Goal: Task Accomplishment & Management: Use online tool/utility

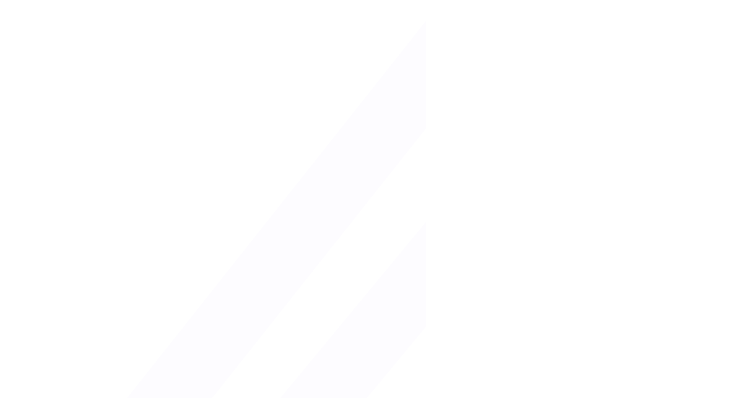
type input "**********"
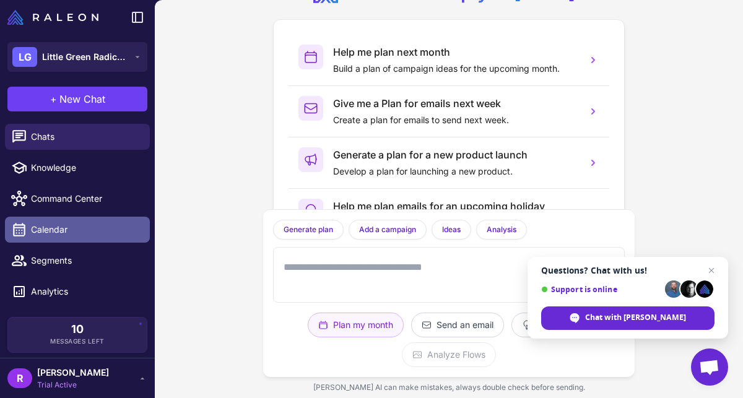
scroll to position [24, 0]
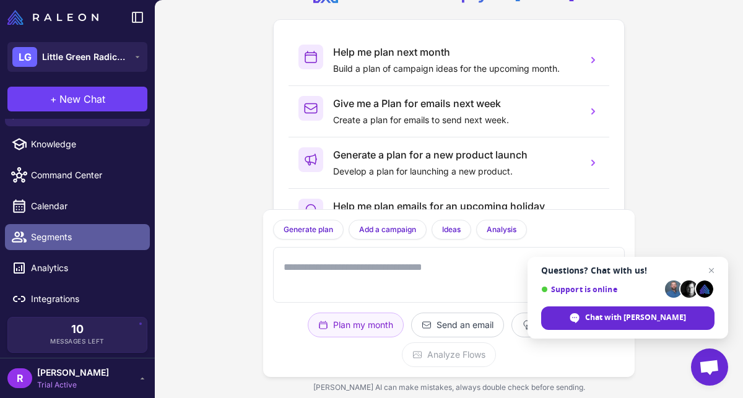
click at [98, 233] on span "Segments" at bounding box center [85, 237] width 109 height 14
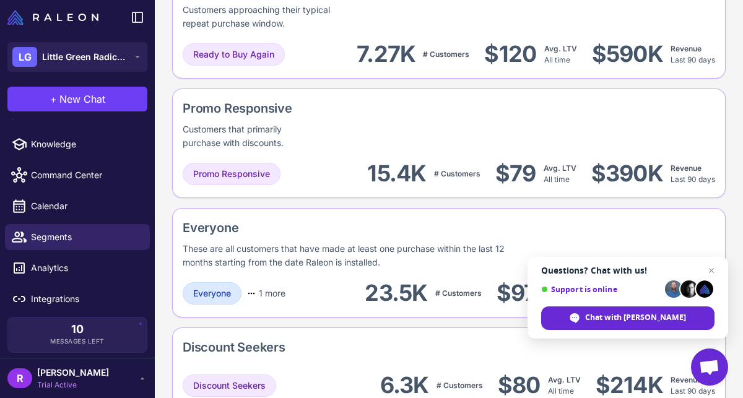
scroll to position [1234, 0]
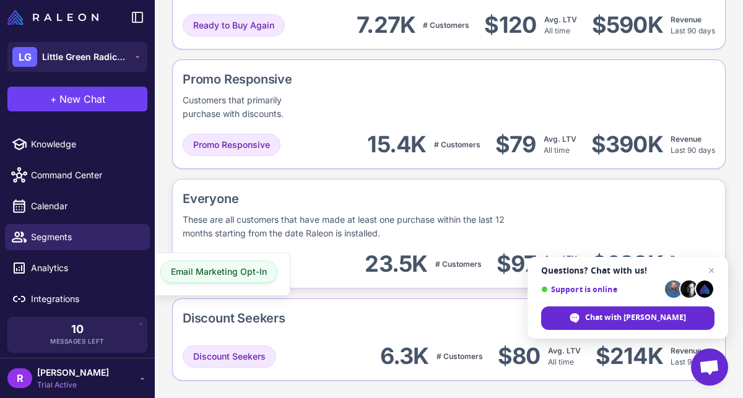
click at [269, 264] on div "Email Marketing Opt-In" at bounding box center [218, 272] width 117 height 22
click at [326, 298] on div "Everyone These are all customers that have made at least one purchase within th…" at bounding box center [448, 339] width 553 height 82
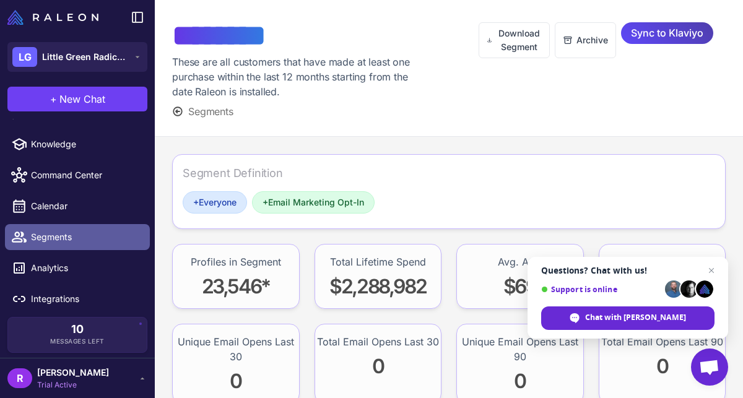
click at [101, 239] on span "Segments" at bounding box center [85, 237] width 109 height 14
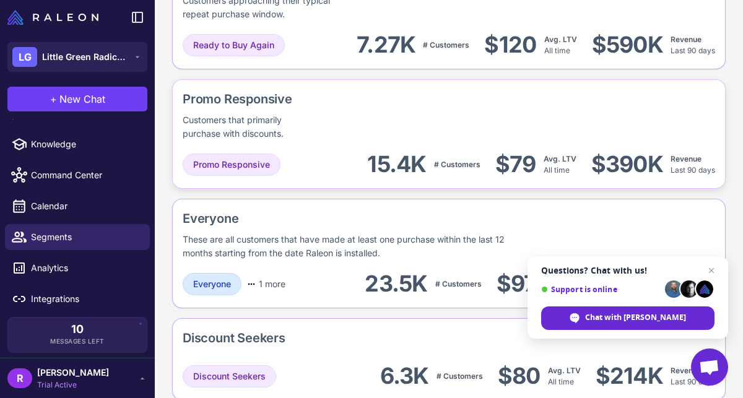
scroll to position [1208, 0]
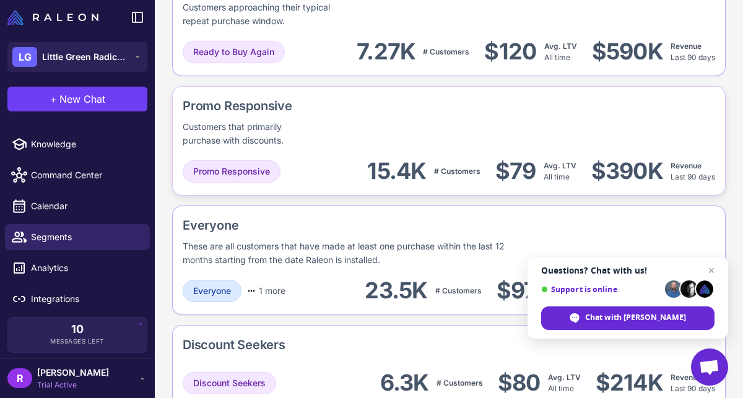
click at [318, 136] on div "Customers that primarily purchase with discounts." at bounding box center [250, 133] width 135 height 27
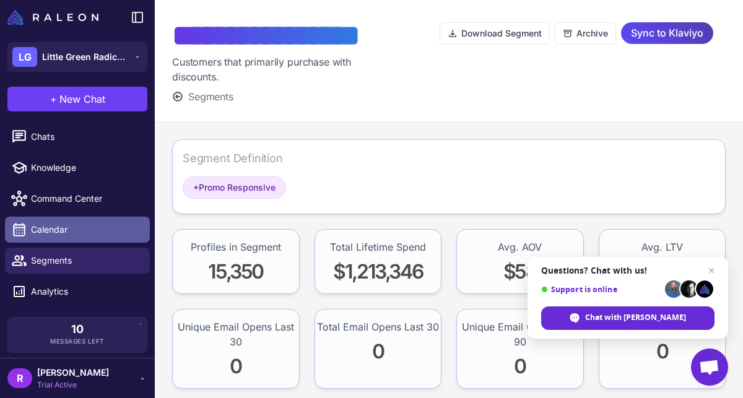
scroll to position [24, 0]
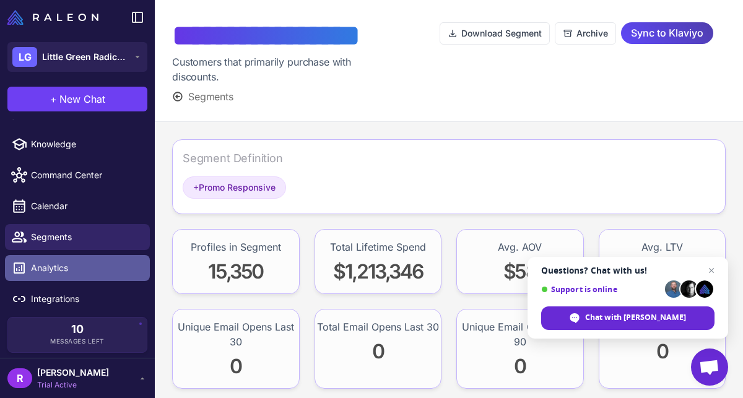
click at [85, 270] on span "Analytics" at bounding box center [85, 268] width 109 height 14
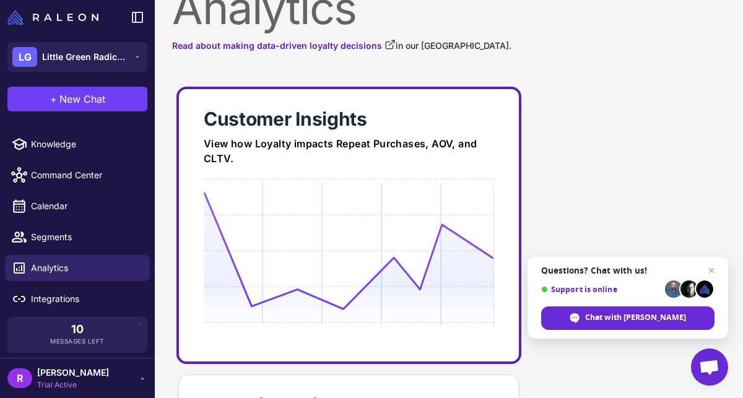
scroll to position [32, 0]
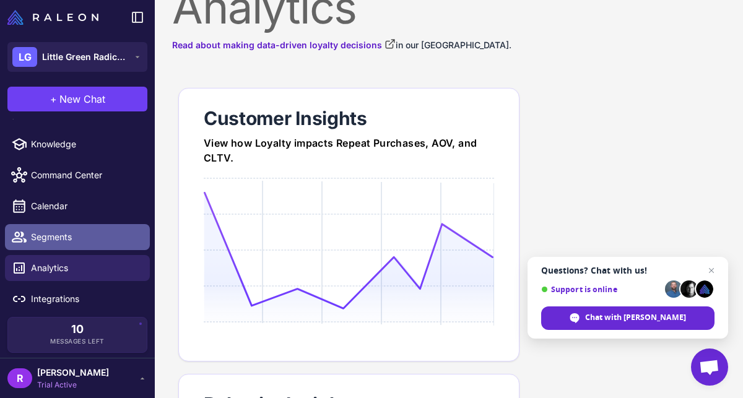
click at [97, 241] on span "Segments" at bounding box center [85, 237] width 109 height 14
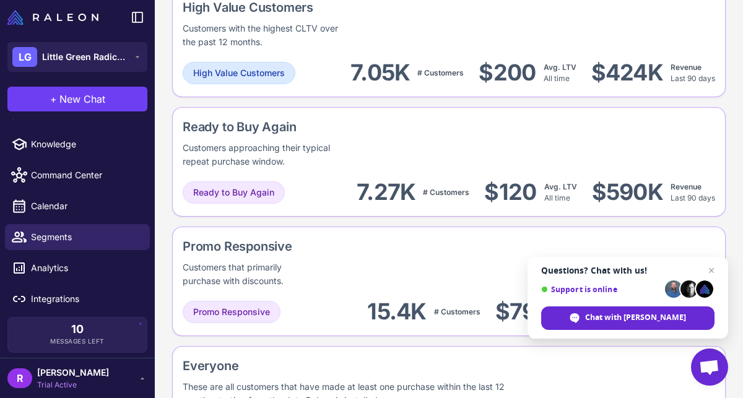
scroll to position [1069, 0]
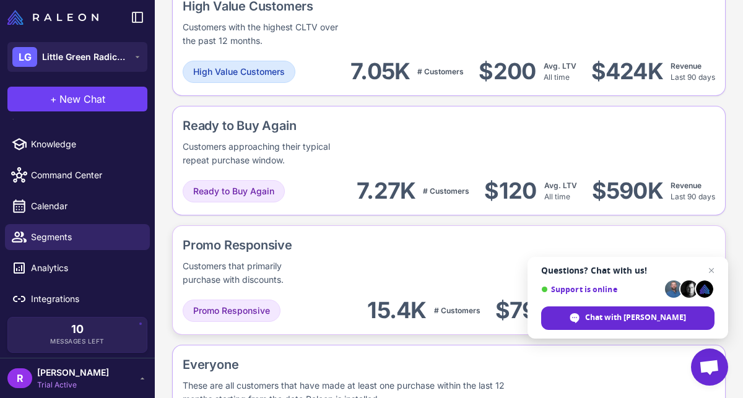
click at [318, 257] on div "Promo Responsive Customers that primarily purchase with discounts." at bounding box center [284, 261] width 202 height 51
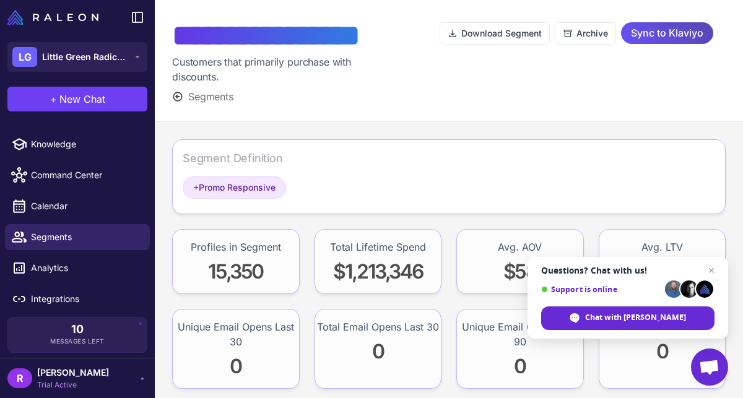
click at [642, 29] on span "Sync to Klaviyo" at bounding box center [667, 33] width 72 height 22
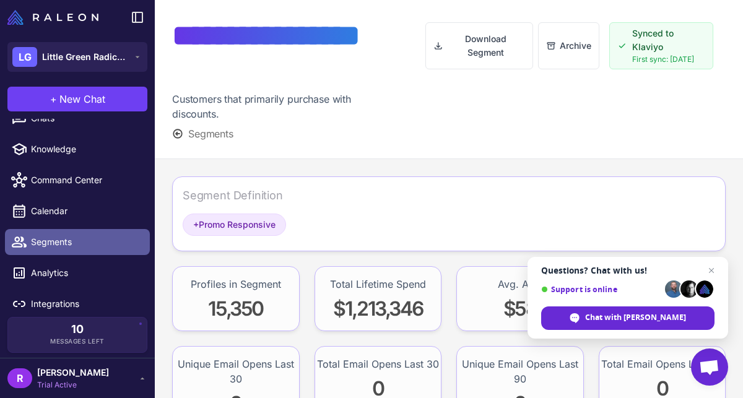
scroll to position [24, 0]
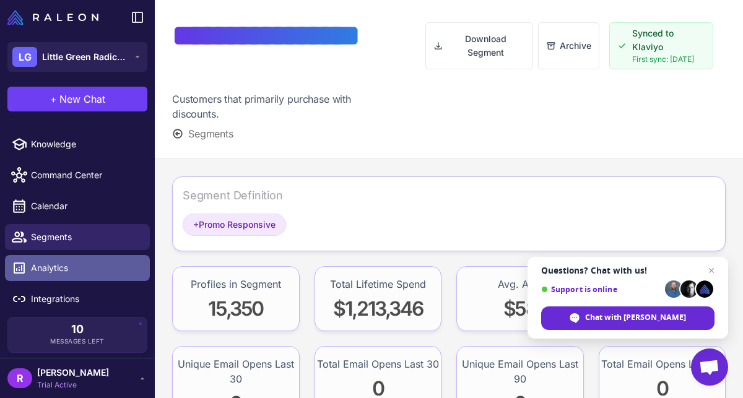
click at [97, 262] on span "Analytics" at bounding box center [85, 268] width 109 height 14
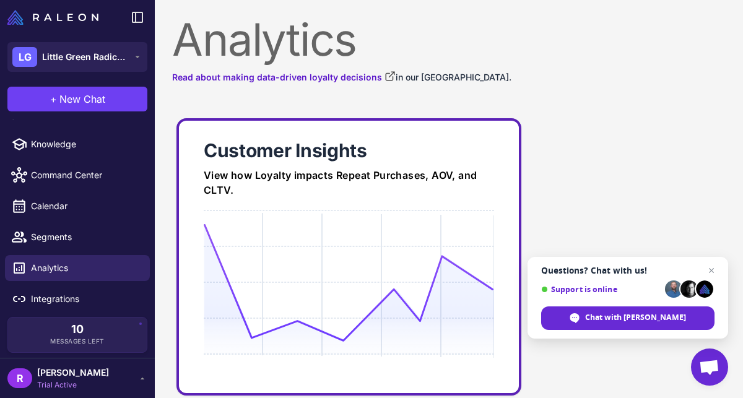
click at [461, 232] on icon at bounding box center [349, 282] width 290 height 118
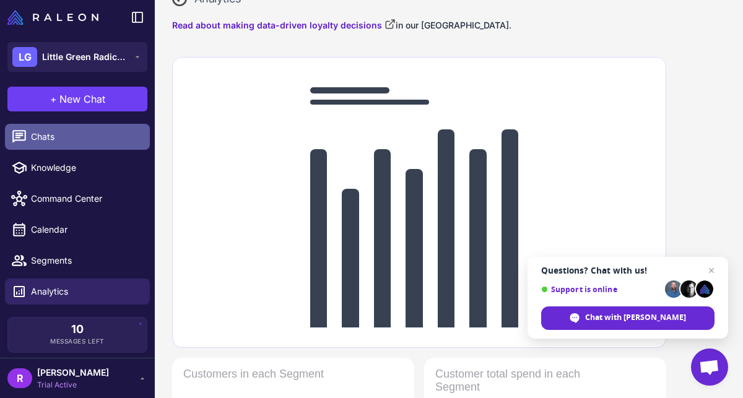
click at [97, 139] on span "Chats" at bounding box center [85, 137] width 109 height 14
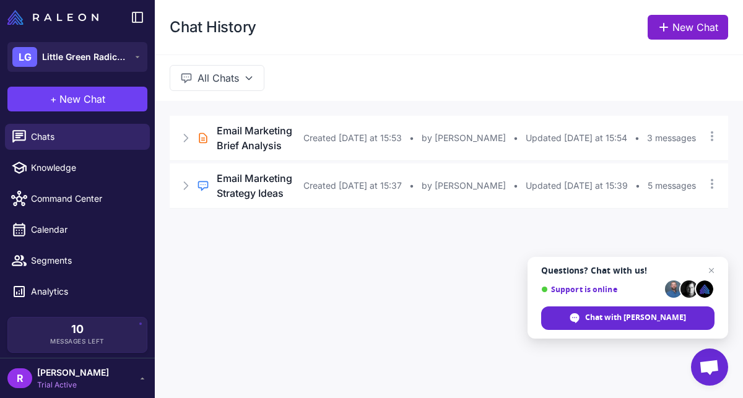
click at [674, 29] on link "New Chat" at bounding box center [688, 27] width 80 height 25
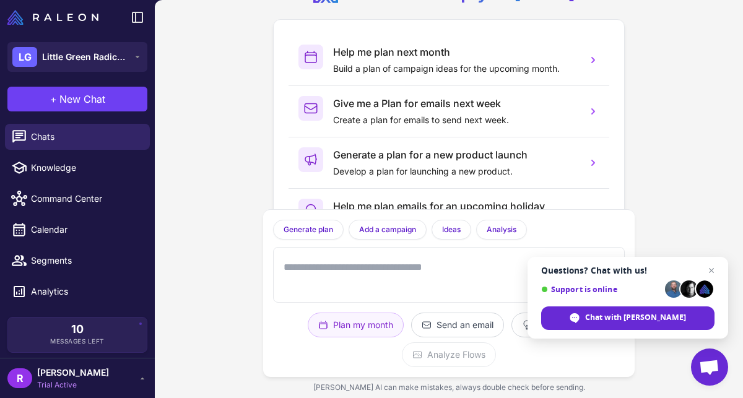
click at [362, 274] on textarea at bounding box center [436, 275] width 311 height 40
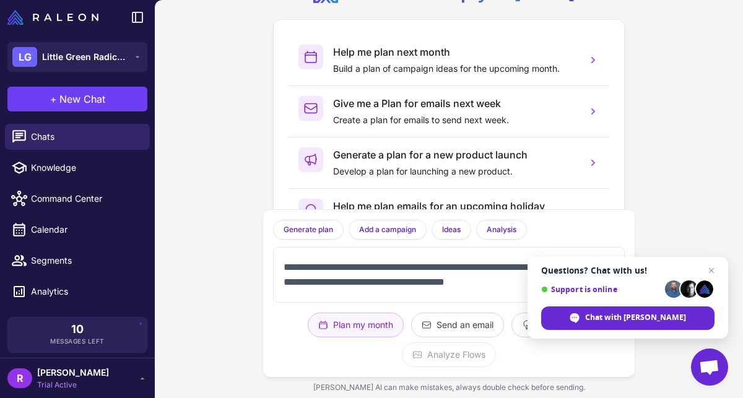
scroll to position [8, 0]
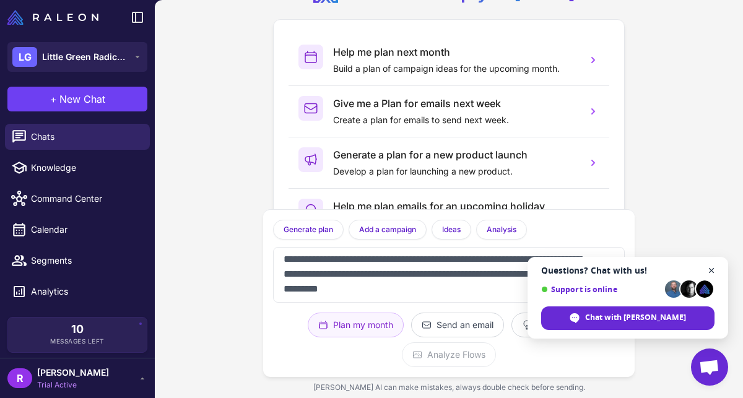
type textarea "**********"
click at [710, 269] on span "Open chat" at bounding box center [711, 270] width 15 height 15
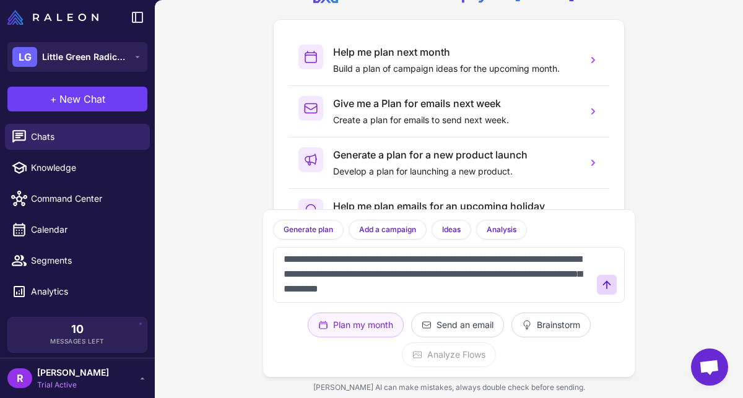
click at [561, 290] on textarea "**********" at bounding box center [436, 275] width 311 height 40
click at [609, 283] on icon at bounding box center [606, 285] width 12 height 12
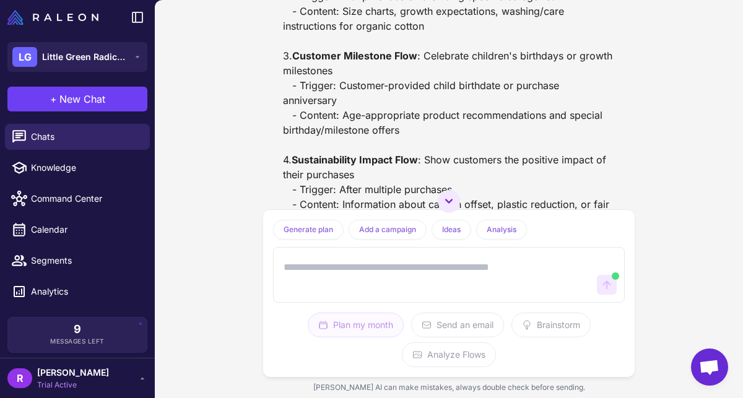
scroll to position [1410, 0]
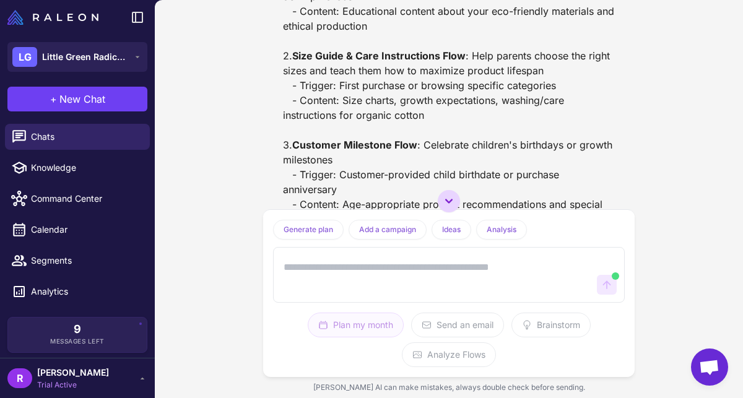
click at [449, 197] on icon at bounding box center [448, 201] width 15 height 15
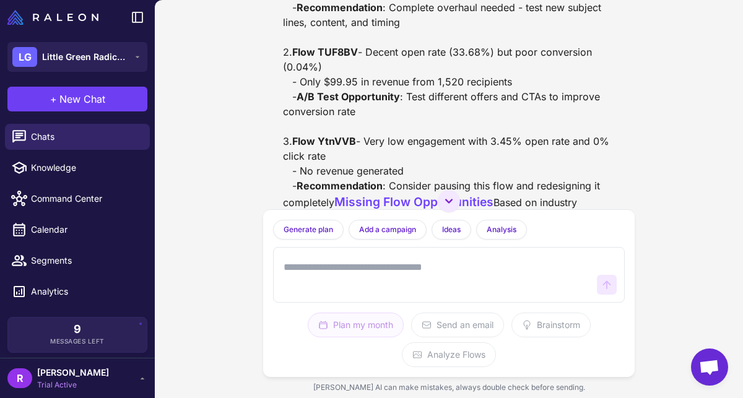
scroll to position [1114, 0]
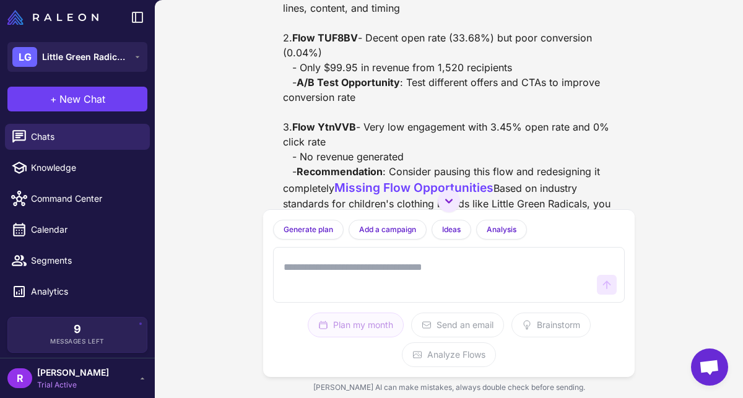
drag, startPoint x: 360, startPoint y: 49, endPoint x: 321, endPoint y: 45, distance: 39.2
copy strong "WBUZ6u"
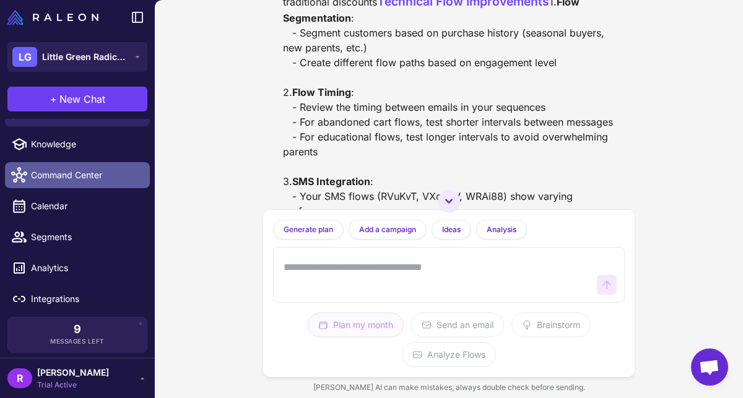
scroll to position [0, 0]
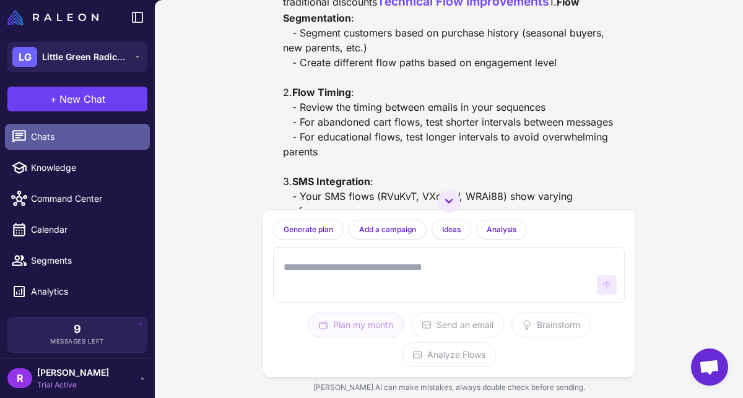
click at [82, 134] on span "Chats" at bounding box center [85, 137] width 109 height 14
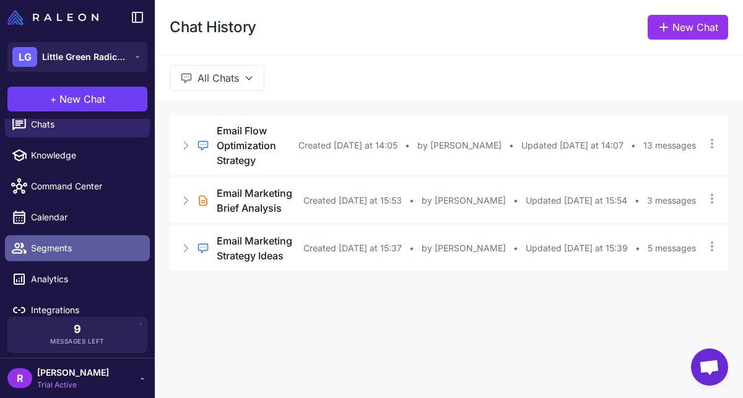
scroll to position [24, 0]
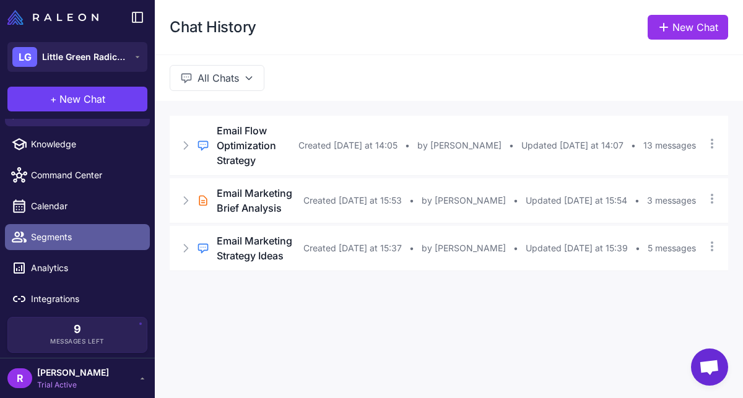
click at [100, 237] on span "Segments" at bounding box center [85, 237] width 109 height 14
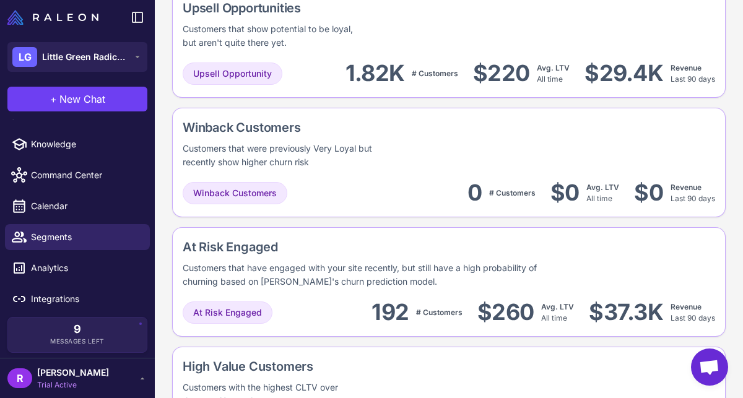
scroll to position [714, 0]
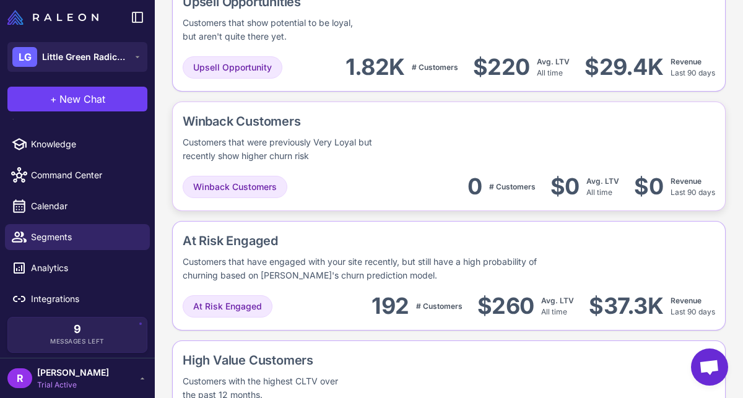
click at [324, 221] on div "Winback Customers Customers that were previously Very Loyal but recently show h…" at bounding box center [448, 276] width 553 height 110
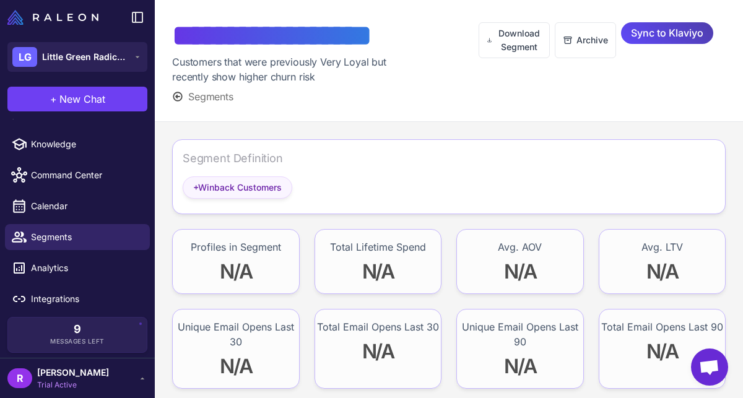
click at [274, 193] on span "+ Winback Customers" at bounding box center [237, 188] width 89 height 14
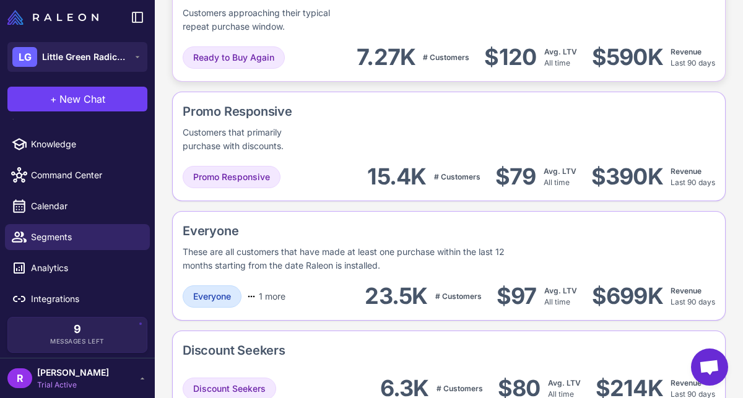
scroll to position [1234, 0]
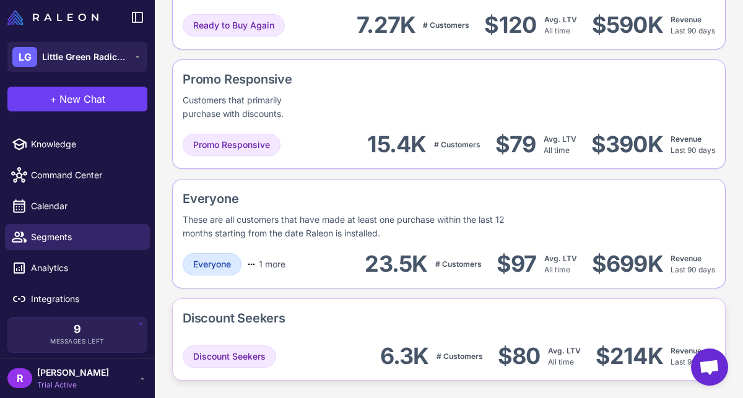
click at [332, 336] on div "Discount Seekers Discount Seekers 6.3K # Customers $80 Avg. LTV All time $214K …" at bounding box center [448, 339] width 553 height 82
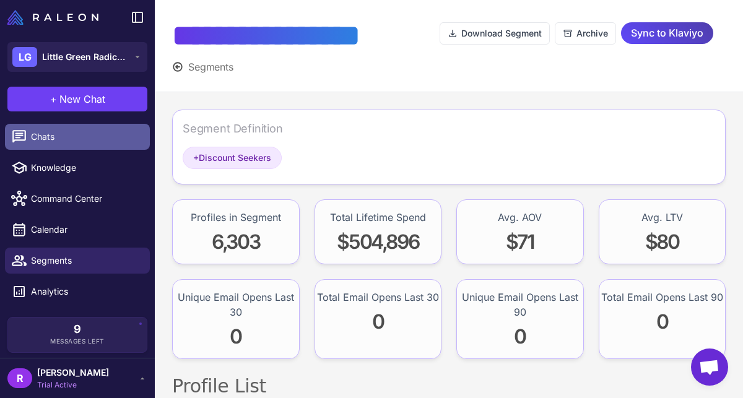
scroll to position [24, 0]
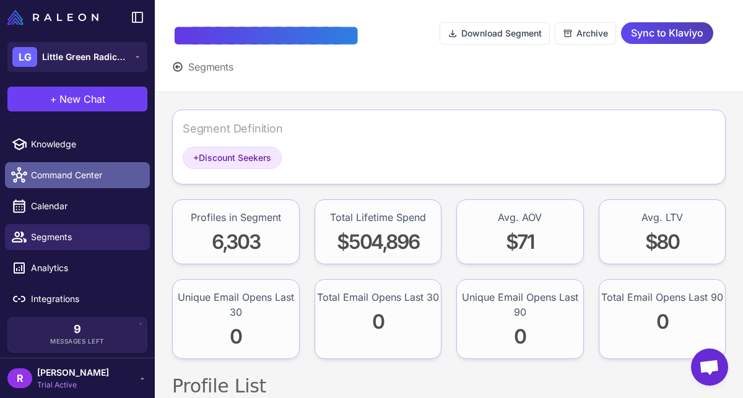
click at [97, 184] on link "Command Center" at bounding box center [77, 175] width 145 height 26
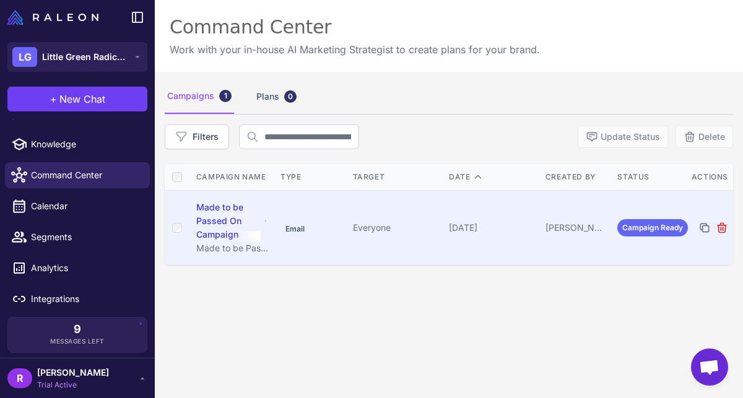
click at [542, 244] on td "[PERSON_NAME]" at bounding box center [576, 228] width 72 height 75
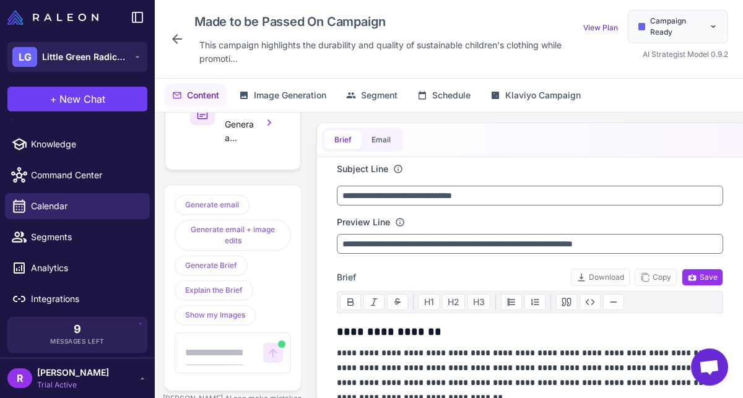
scroll to position [2287, 0]
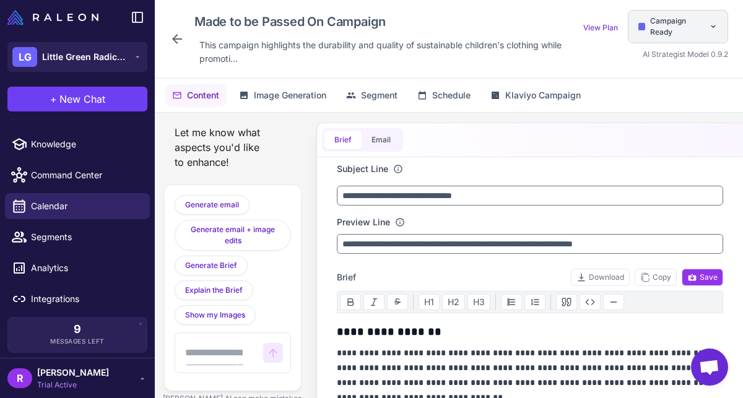
click at [674, 30] on span "Campaign Ready" at bounding box center [677, 26] width 54 height 22
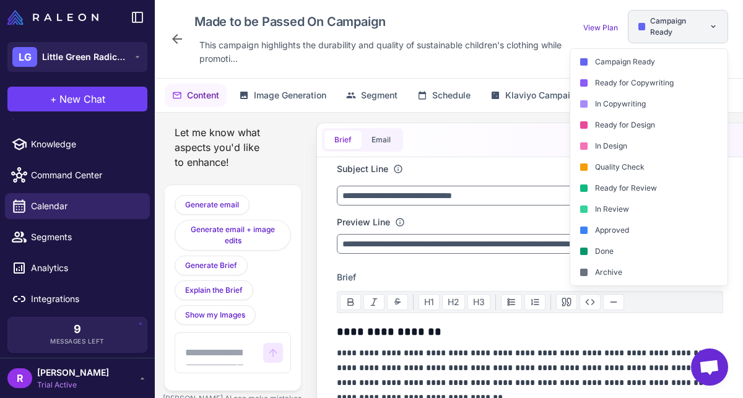
click at [674, 30] on span "Campaign Ready" at bounding box center [677, 26] width 54 height 22
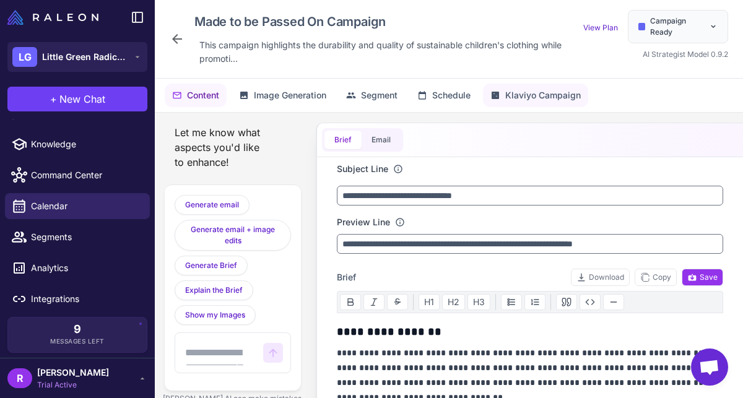
click at [533, 100] on span "Klaviyo Campaign" at bounding box center [543, 96] width 76 height 14
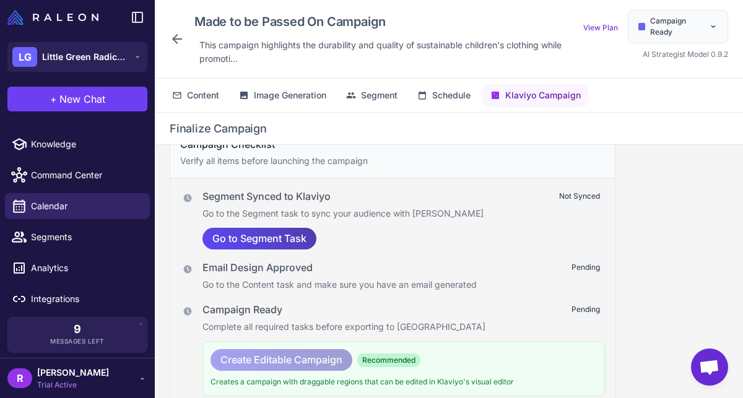
scroll to position [32, 0]
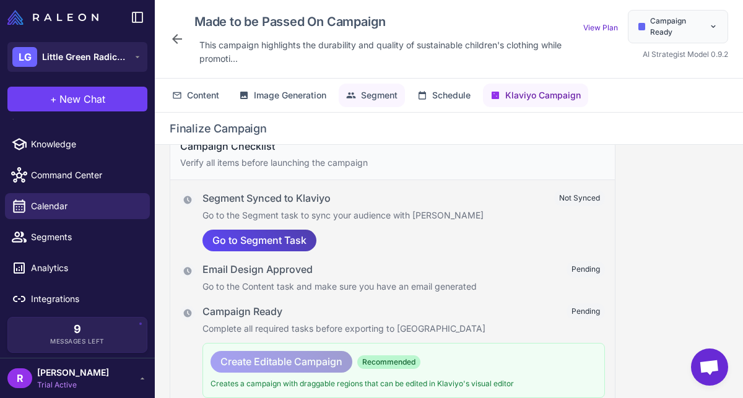
click at [355, 98] on icon at bounding box center [351, 95] width 10 height 10
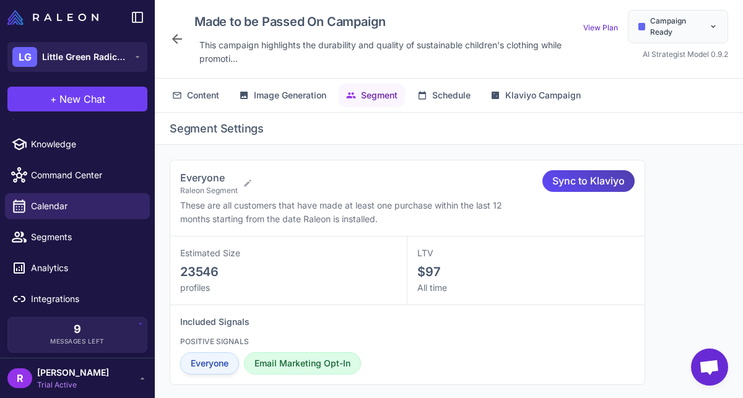
click at [221, 363] on span "Everyone" at bounding box center [210, 364] width 38 height 14
click at [248, 185] on icon at bounding box center [248, 183] width 10 height 10
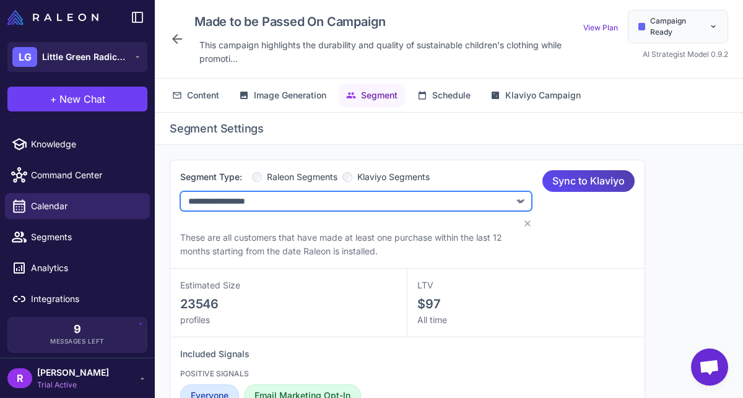
click at [318, 201] on select "**********" at bounding box center [356, 201] width 352 height 20
select select "****"
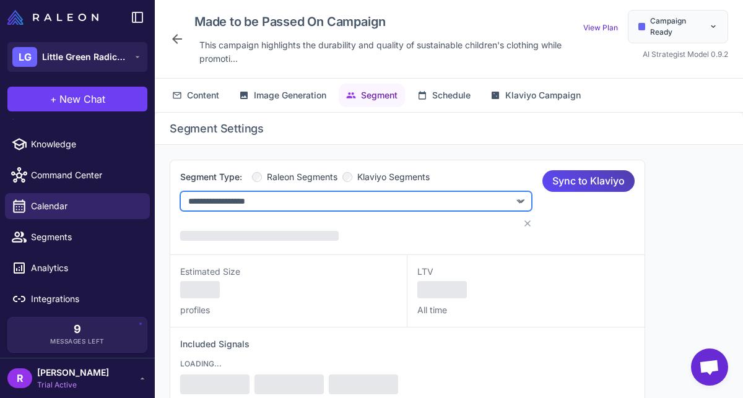
click at [324, 207] on select "**********" at bounding box center [356, 201] width 352 height 20
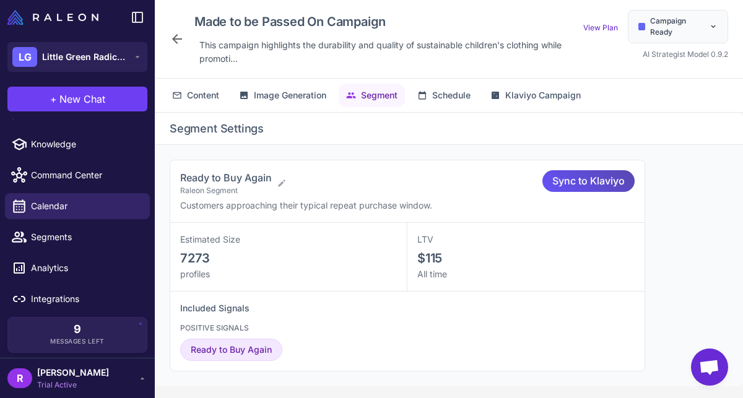
click at [576, 180] on span "Sync to Klaviyo" at bounding box center [588, 181] width 72 height 22
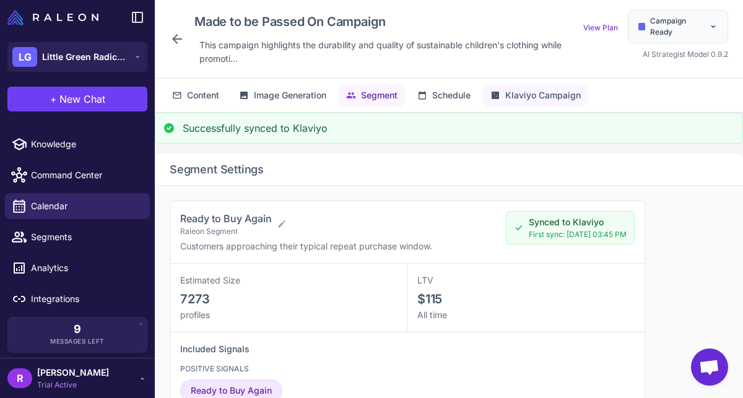
click at [548, 92] on span "Klaviyo Campaign" at bounding box center [543, 96] width 76 height 14
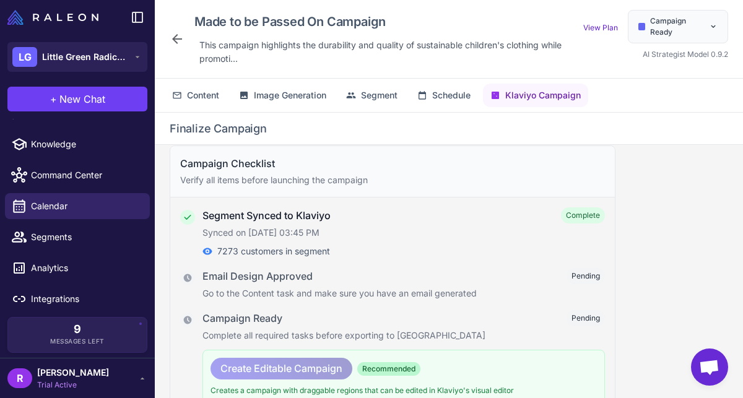
scroll to position [0, 0]
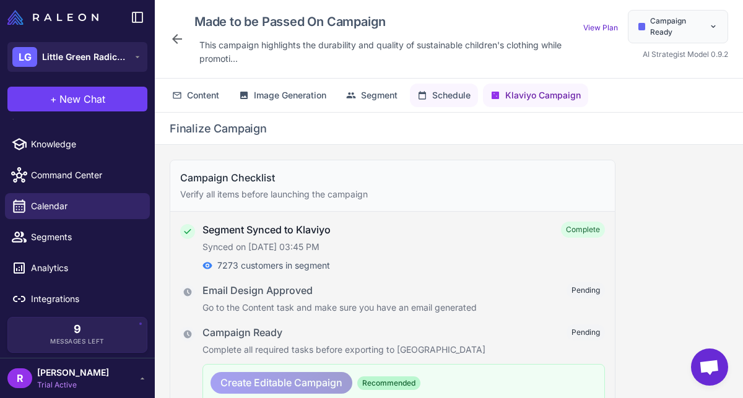
click at [462, 91] on span "Schedule" at bounding box center [451, 96] width 38 height 14
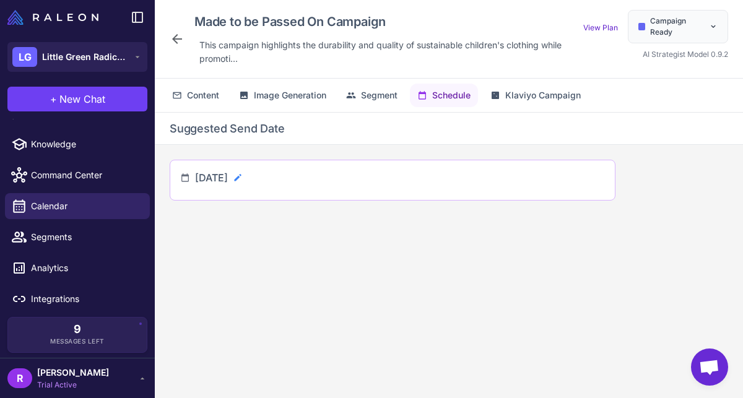
click at [243, 176] on icon at bounding box center [238, 178] width 10 height 10
click at [405, 141] on div "Suggested Send Date" at bounding box center [449, 129] width 588 height 32
click at [301, 100] on span "Image Generation" at bounding box center [290, 96] width 72 height 14
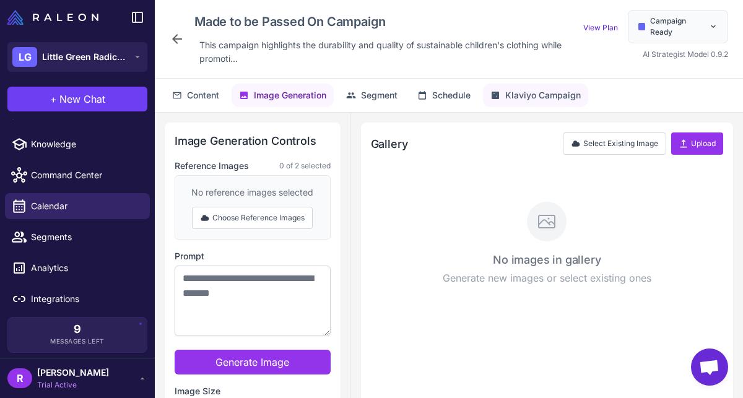
click at [526, 103] on button "Klaviyo Campaign" at bounding box center [535, 96] width 105 height 24
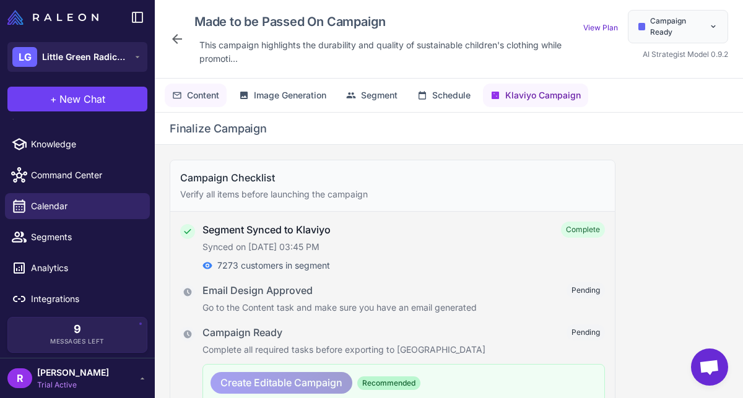
click at [215, 96] on span "Content" at bounding box center [203, 96] width 32 height 14
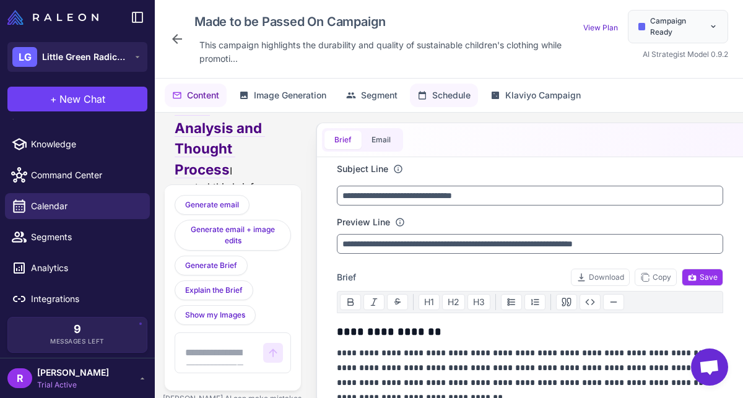
scroll to position [2287, 0]
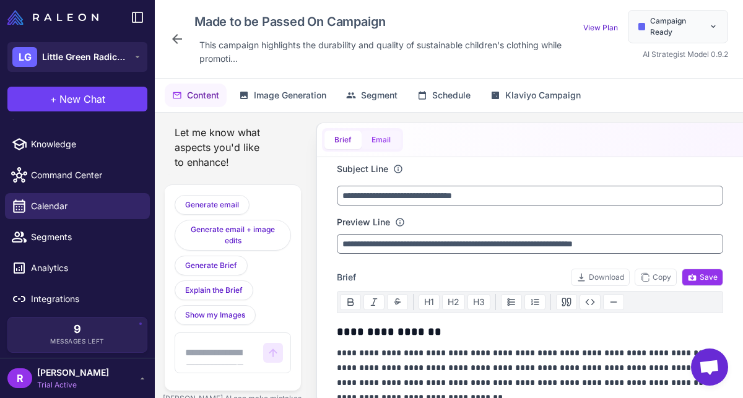
click at [376, 142] on button "Email" at bounding box center [381, 140] width 39 height 19
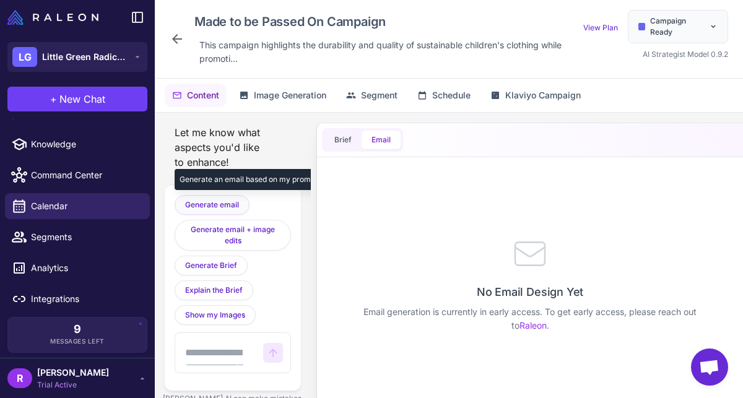
click at [225, 209] on span "Generate email" at bounding box center [212, 204] width 54 height 11
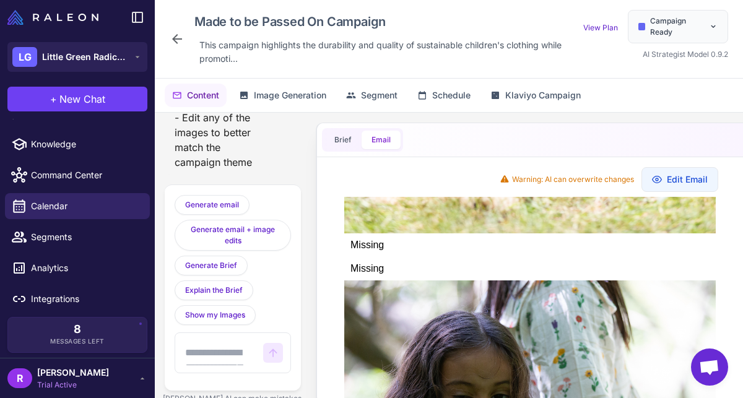
scroll to position [1051, 0]
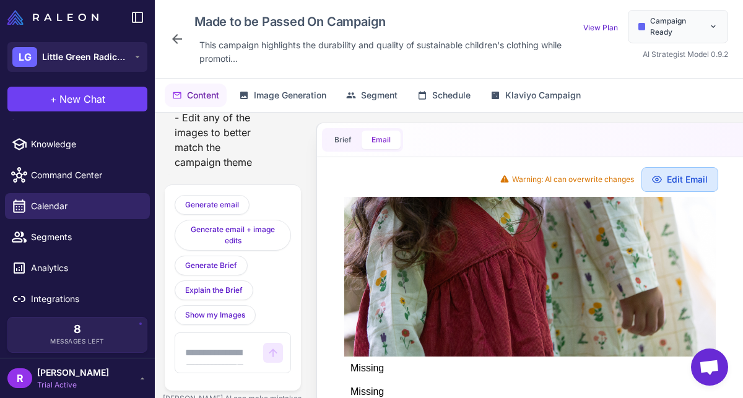
click at [678, 178] on button "Edit Email" at bounding box center [679, 179] width 77 height 25
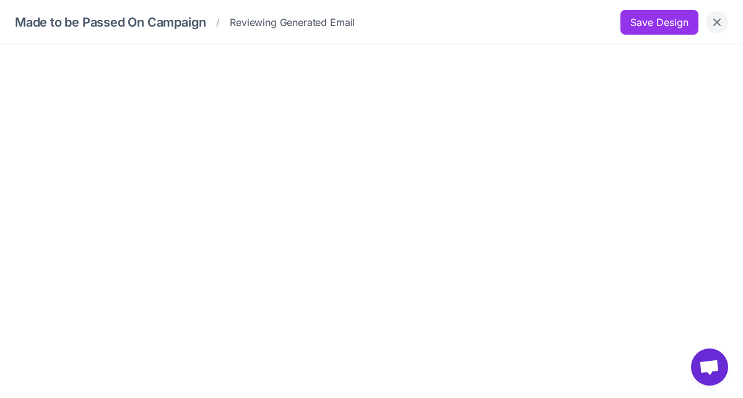
click at [711, 22] on icon "Close" at bounding box center [717, 22] width 12 height 12
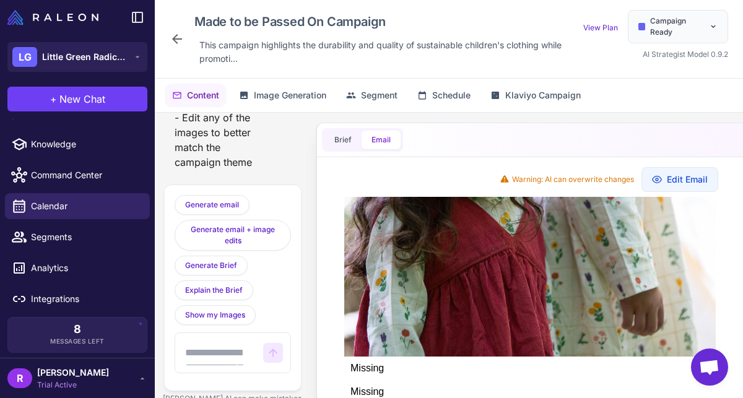
click at [389, 140] on button "Email" at bounding box center [381, 140] width 39 height 19
click at [369, 370] on div "Missing" at bounding box center [529, 368] width 359 height 11
click at [680, 181] on button "Edit Email" at bounding box center [679, 179] width 77 height 25
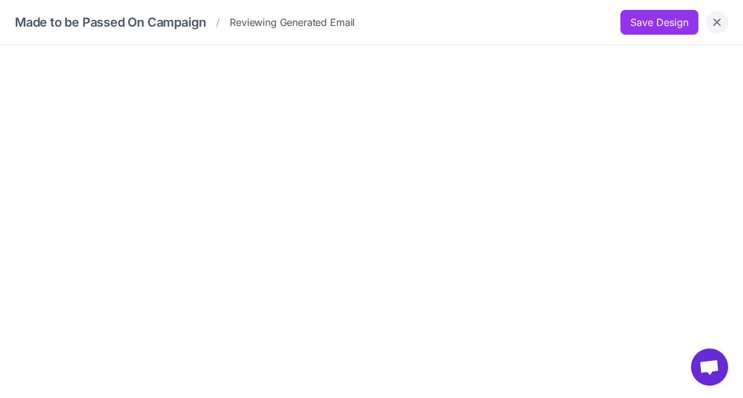
click at [720, 23] on icon "Close" at bounding box center [717, 22] width 12 height 12
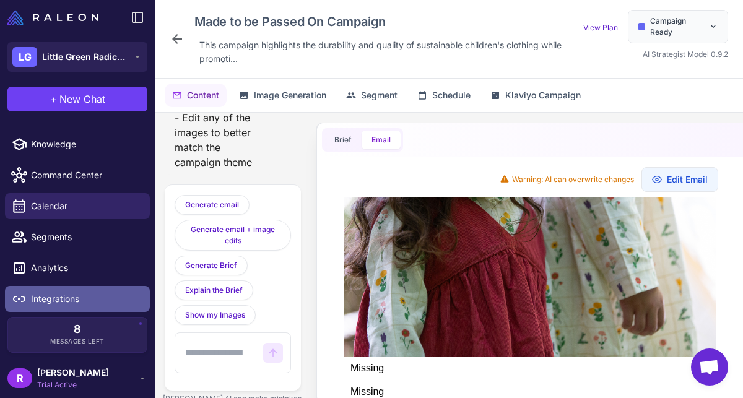
scroll to position [0, 0]
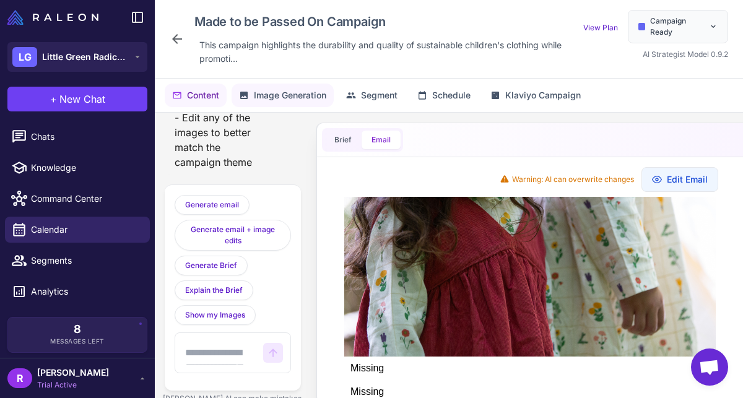
click at [297, 93] on span "Image Generation" at bounding box center [290, 96] width 72 height 14
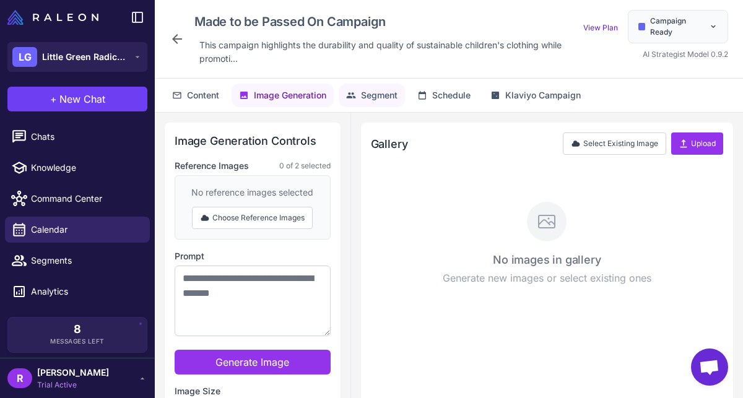
click at [377, 95] on span "Segment" at bounding box center [379, 96] width 37 height 14
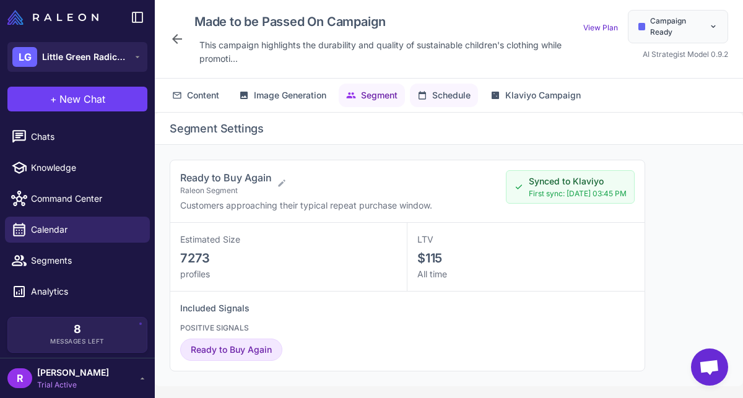
click at [466, 89] on span "Schedule" at bounding box center [451, 96] width 38 height 14
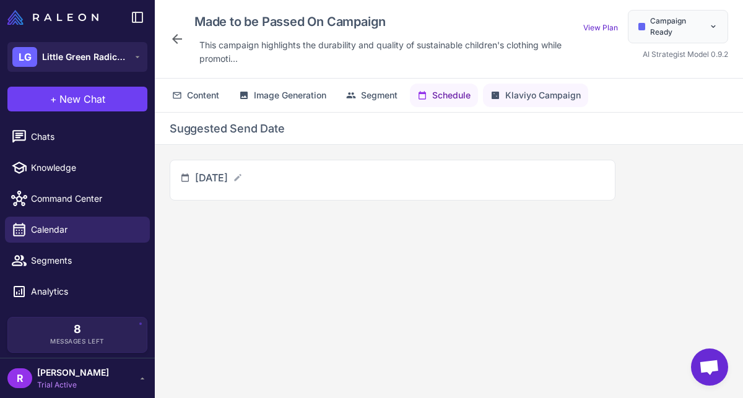
click at [537, 92] on span "Klaviyo Campaign" at bounding box center [543, 96] width 76 height 14
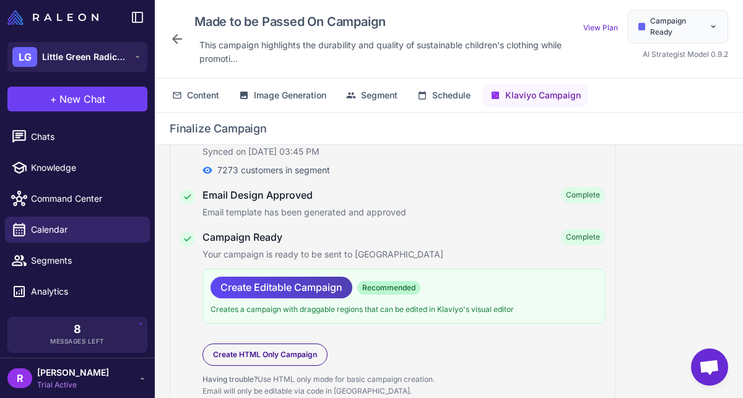
scroll to position [157, 0]
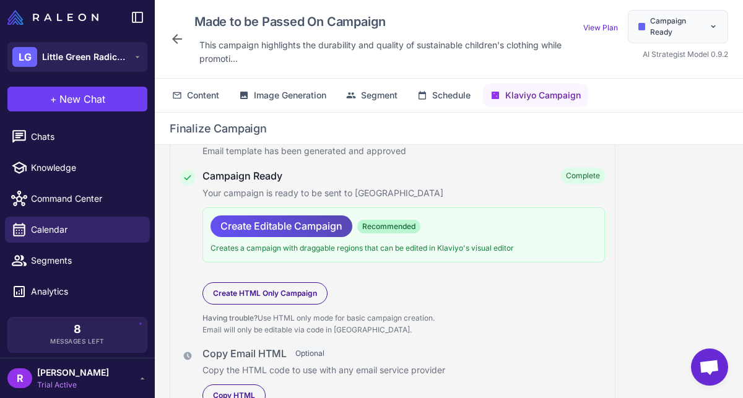
click at [299, 226] on span "Create Editable Campaign" at bounding box center [281, 226] width 122 height 22
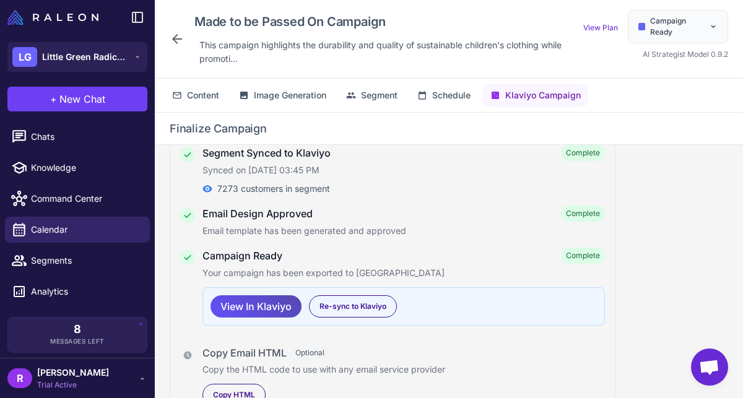
click at [276, 308] on span "View In Klaviyo" at bounding box center [255, 307] width 71 height 22
